Goal: Find specific page/section: Find specific page/section

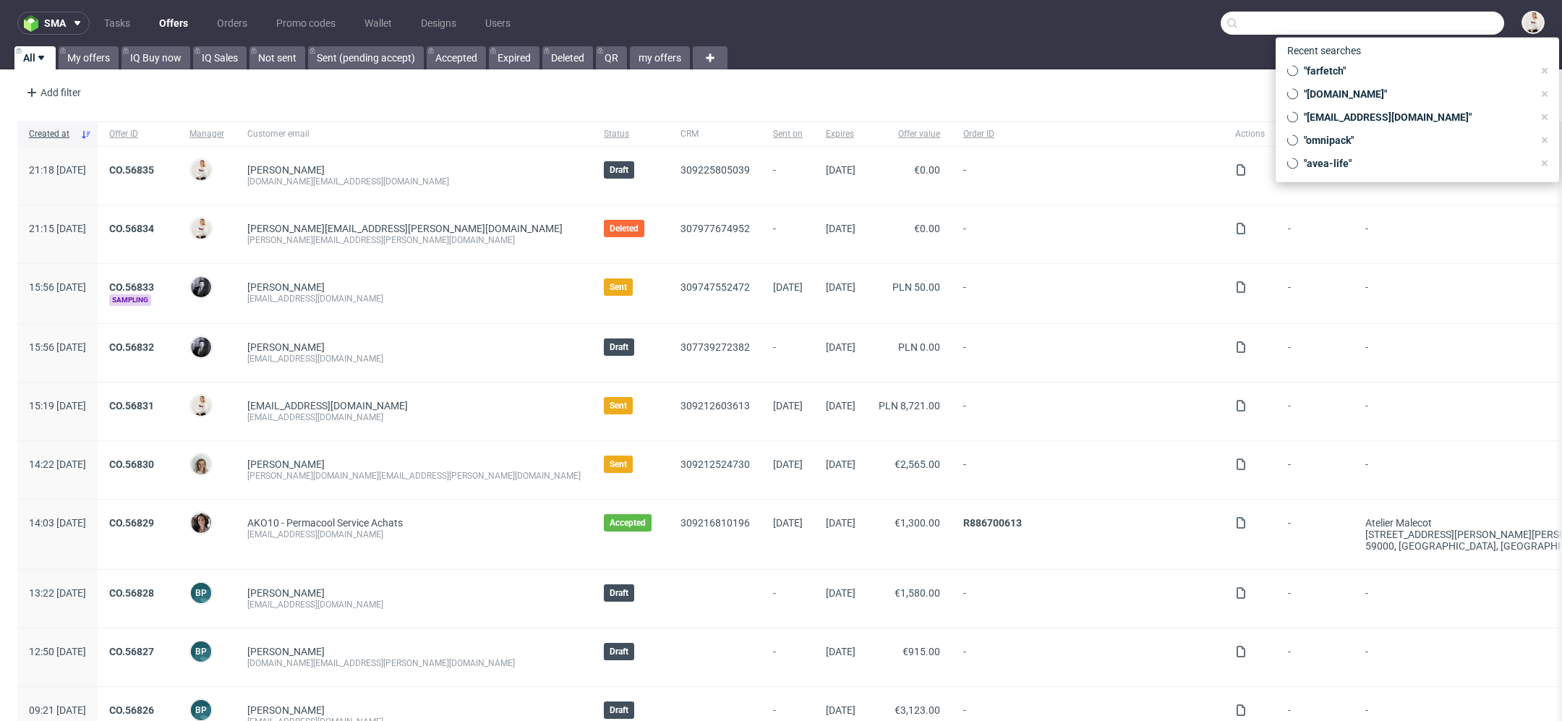
click at [1451, 20] on input "text" at bounding box center [1362, 23] width 283 height 23
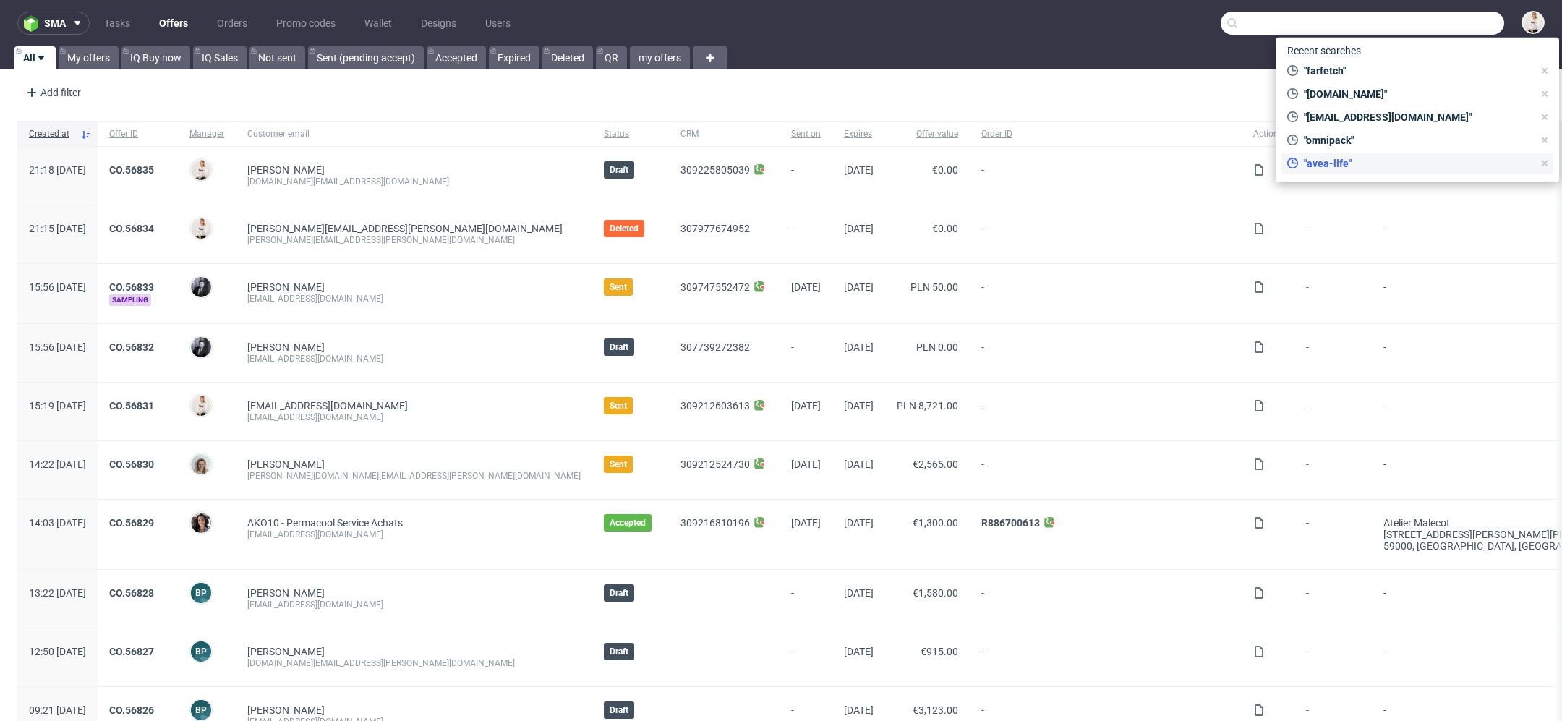
click at [1417, 163] on span ""avea-life"" at bounding box center [1415, 163] width 235 height 14
type input "avea-life"
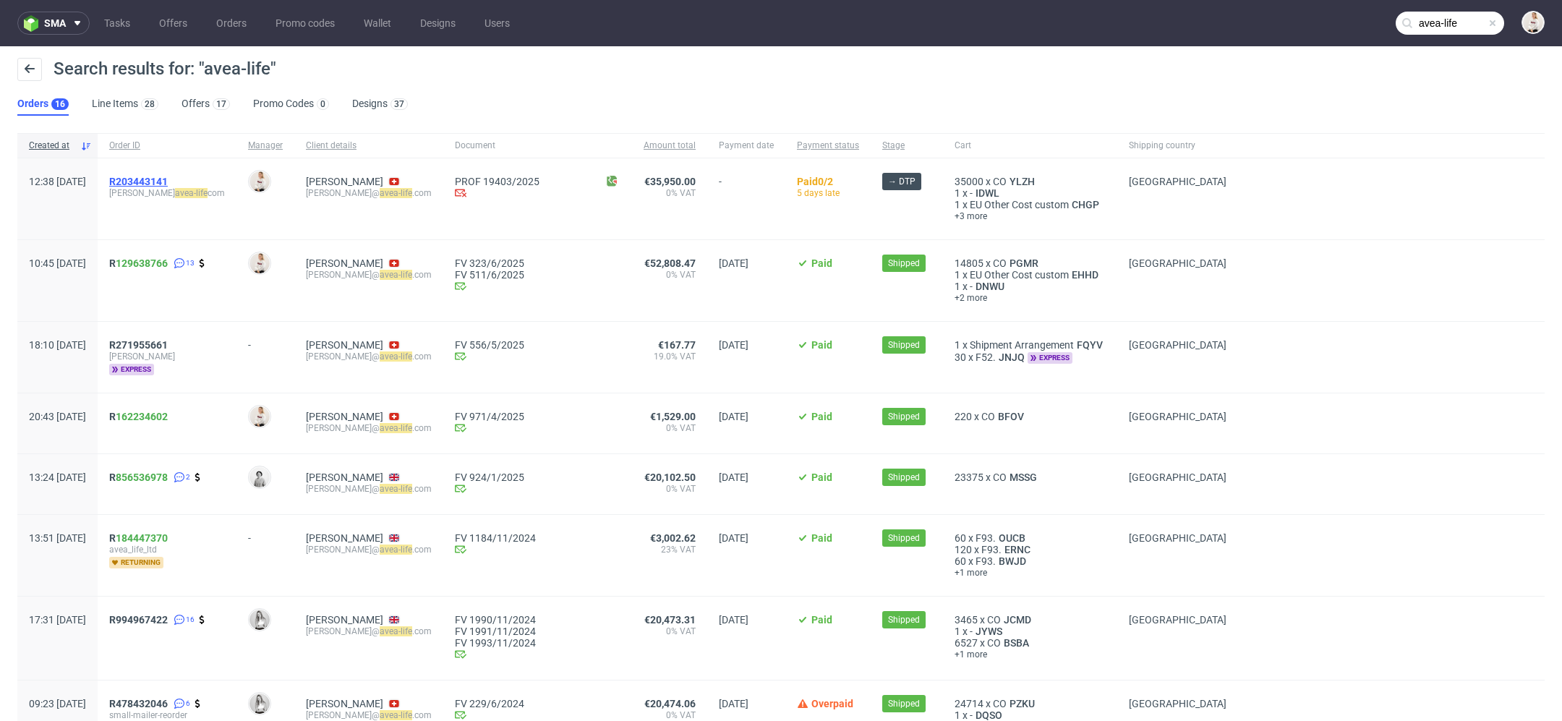
click at [156, 181] on span "R203443141" at bounding box center [138, 182] width 59 height 12
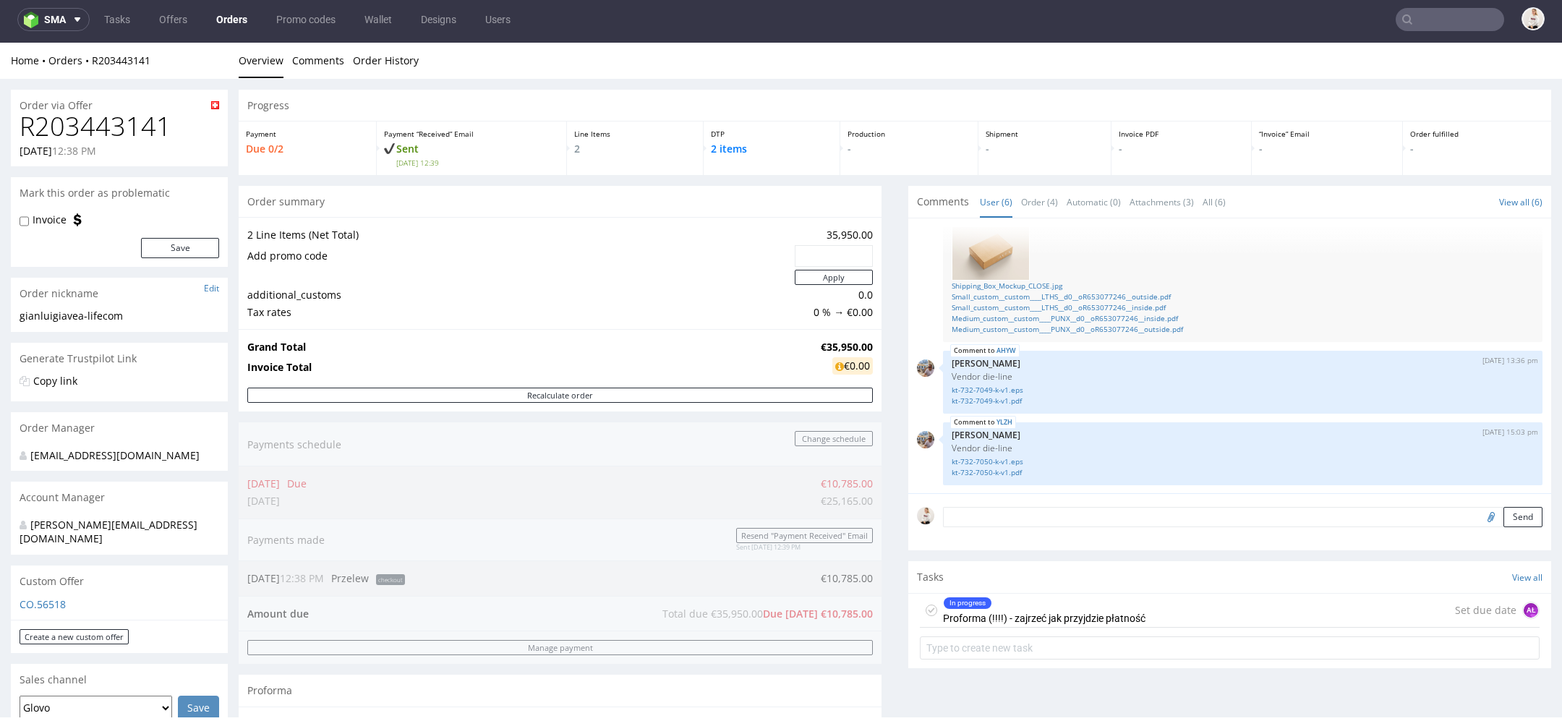
type input "avea-life"
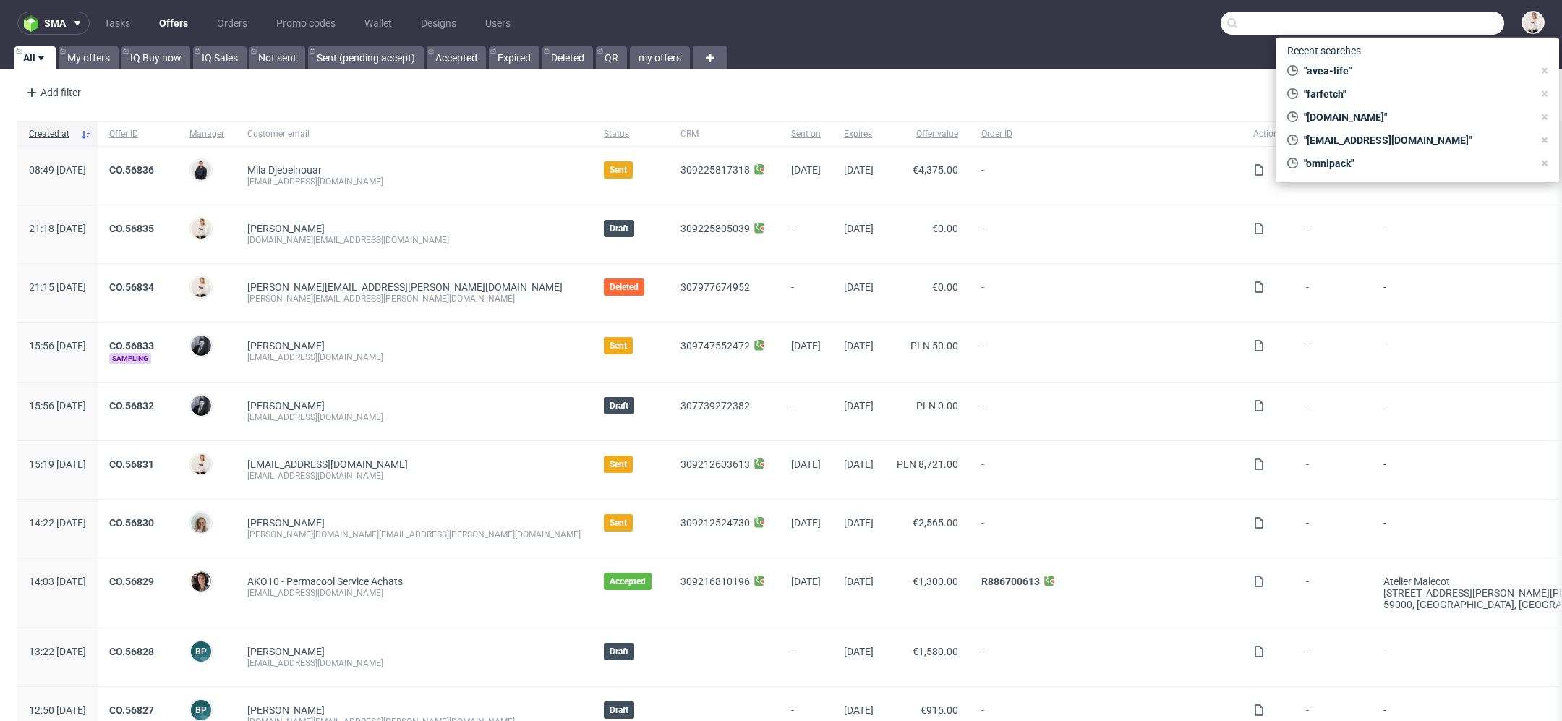
click at [1443, 12] on input "text" at bounding box center [1362, 23] width 283 height 23
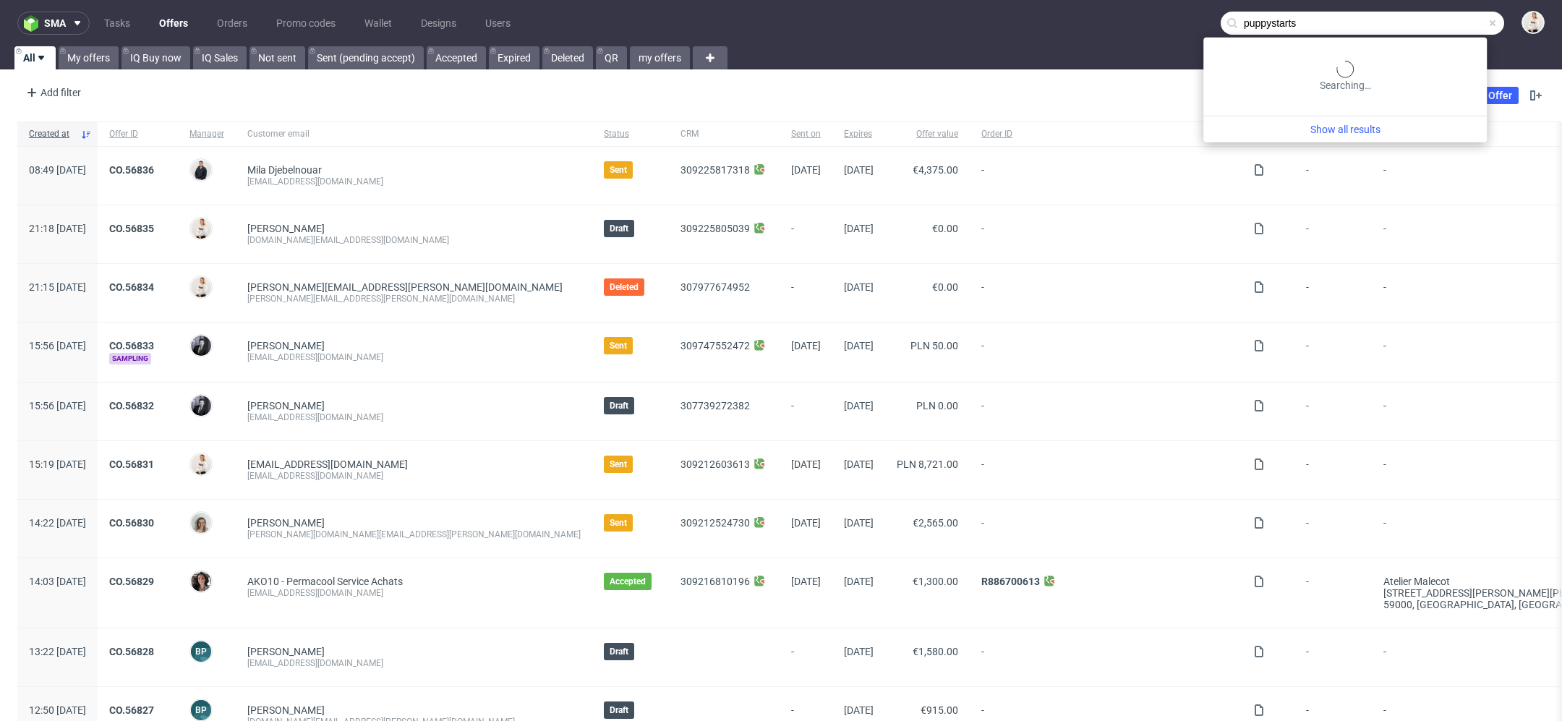
type input "puppystarts"
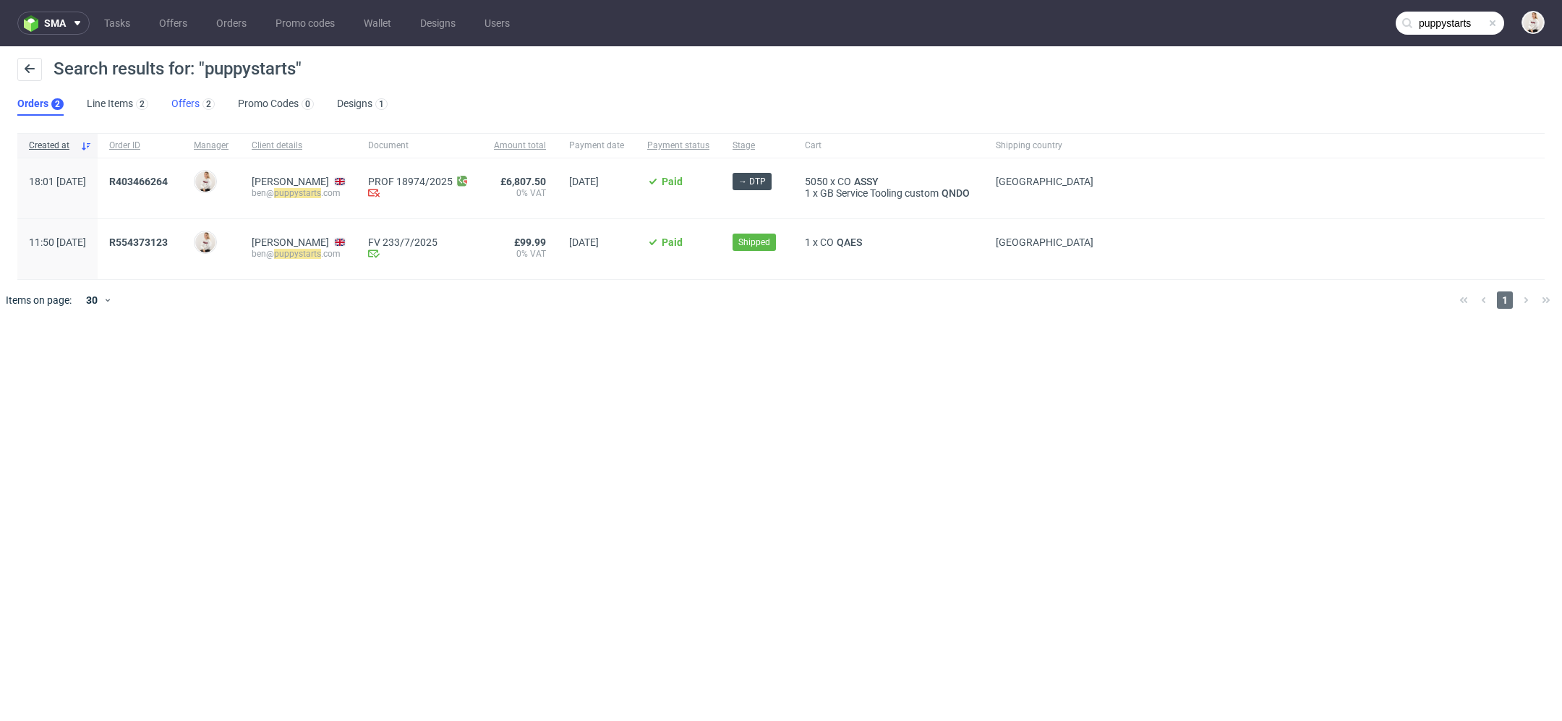
click at [193, 106] on link "Offers 2" at bounding box center [192, 104] width 43 height 23
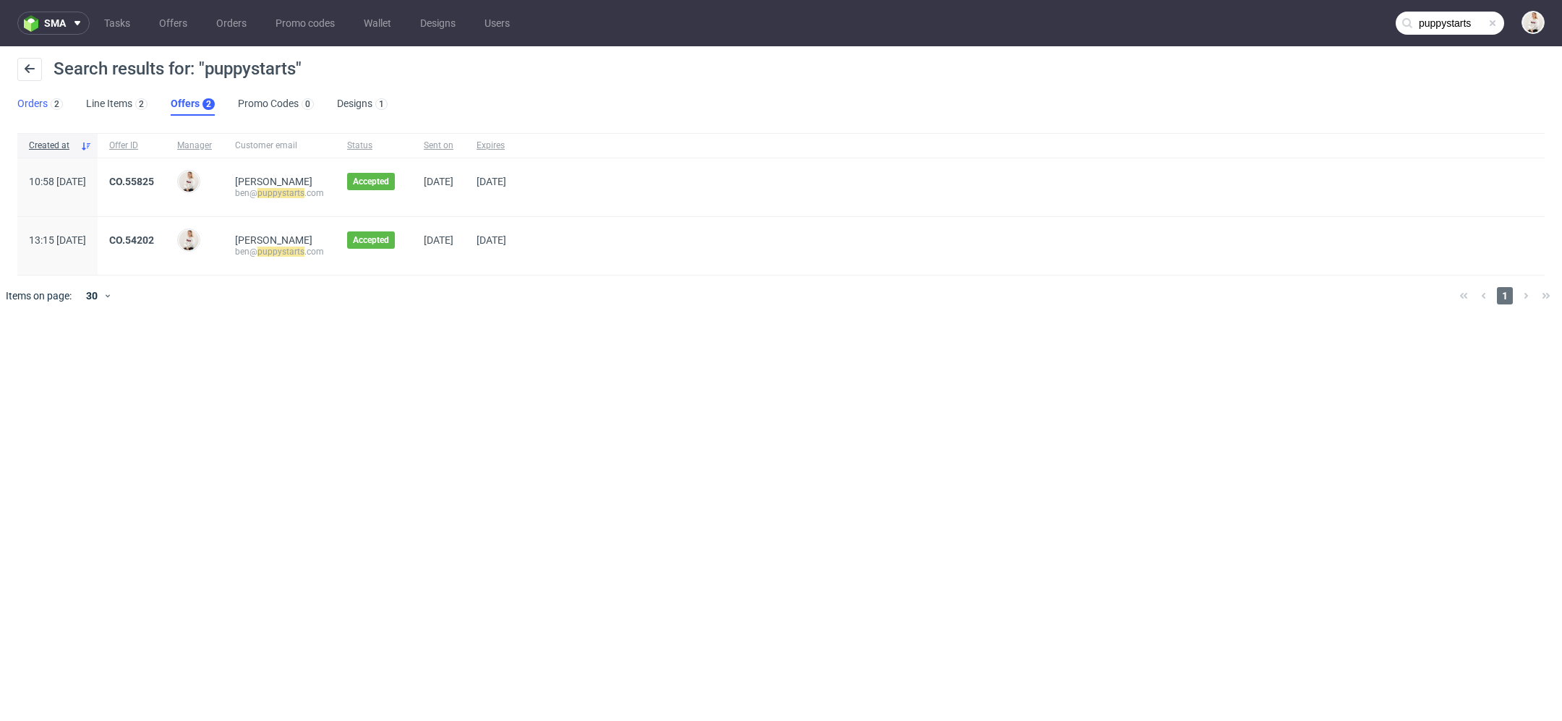
click at [48, 102] on div "2" at bounding box center [55, 103] width 15 height 14
